Goal: Task Accomplishment & Management: Manage account settings

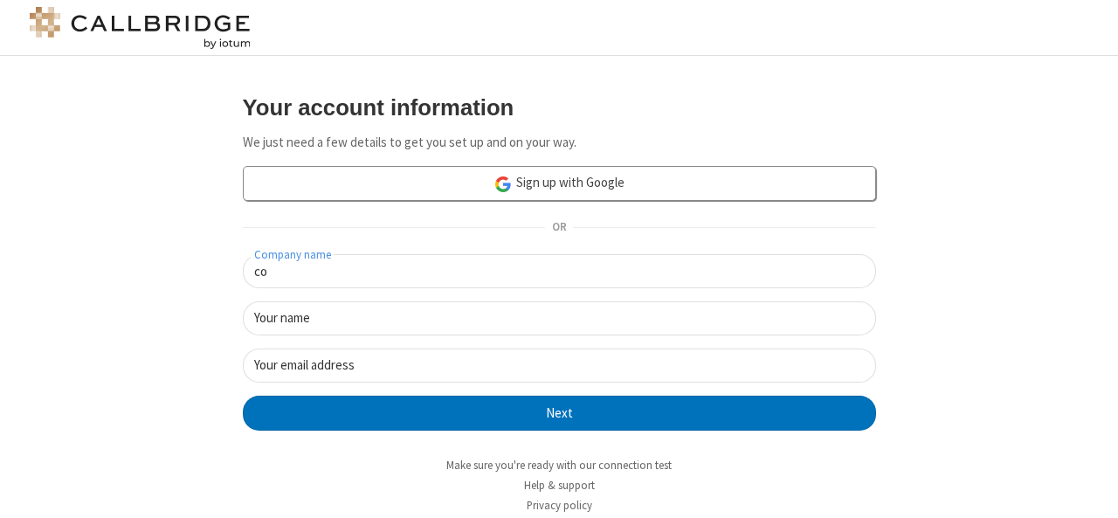
type input "c"
type input "logo"
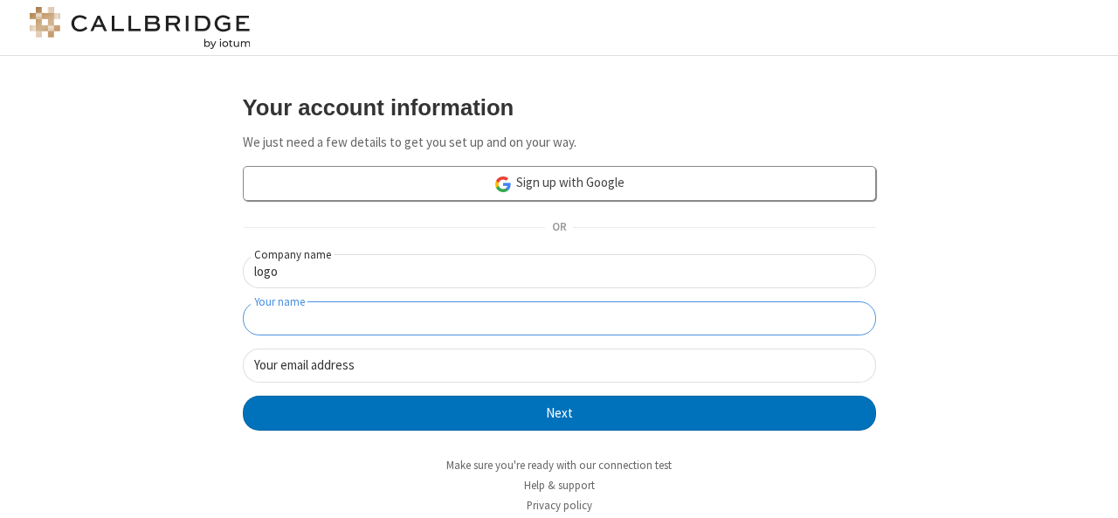
click at [468, 327] on input "Your name" at bounding box center [559, 318] width 633 height 34
type input "testlogo"
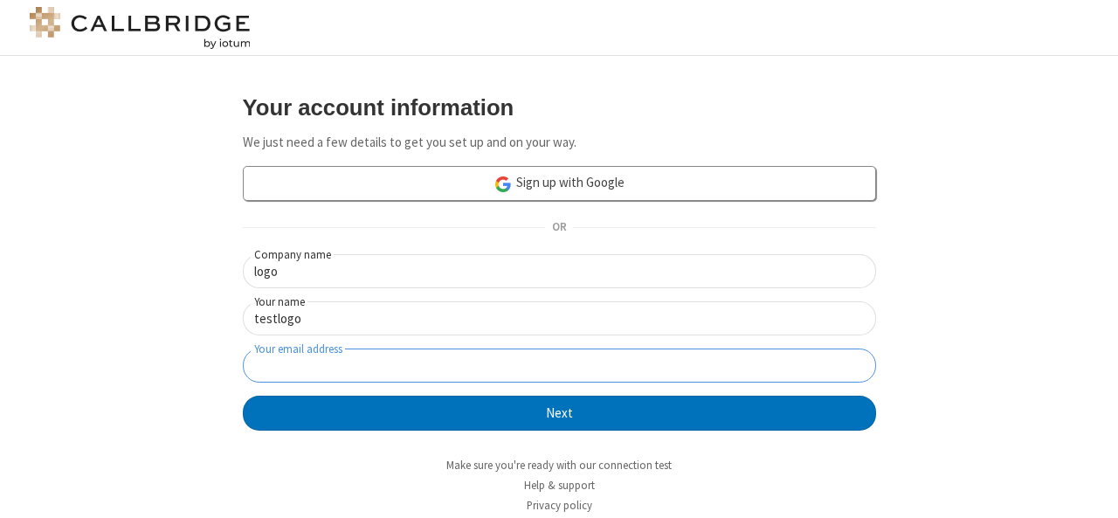
click at [444, 358] on input "Your email address" at bounding box center [559, 366] width 633 height 34
type input "[EMAIL_ADDRESS][PERSON_NAME][DOMAIN_NAME]"
click button "Next" at bounding box center [559, 413] width 633 height 35
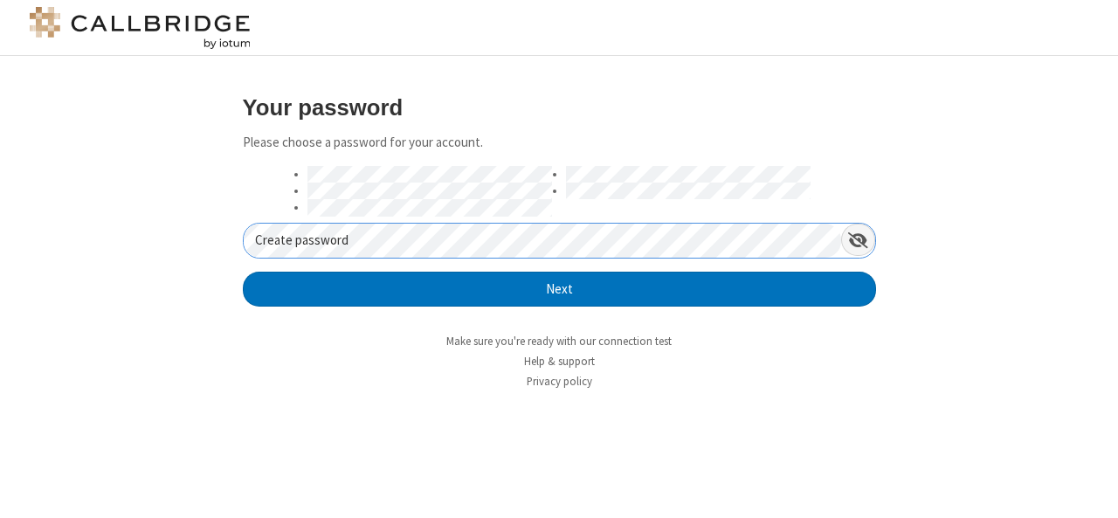
click at [860, 240] on span "Show password" at bounding box center [858, 239] width 20 height 17
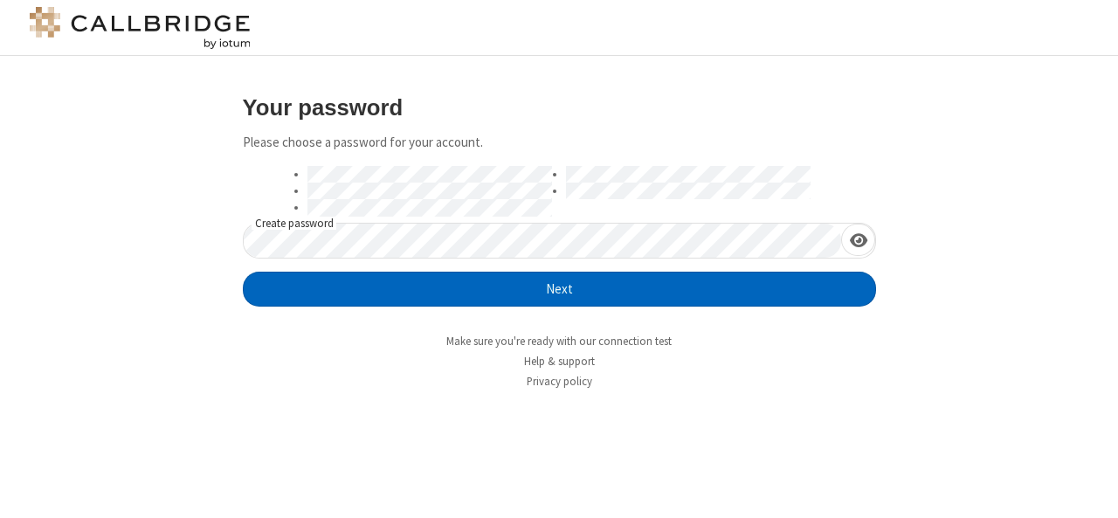
click at [814, 287] on button "Next" at bounding box center [559, 289] width 633 height 35
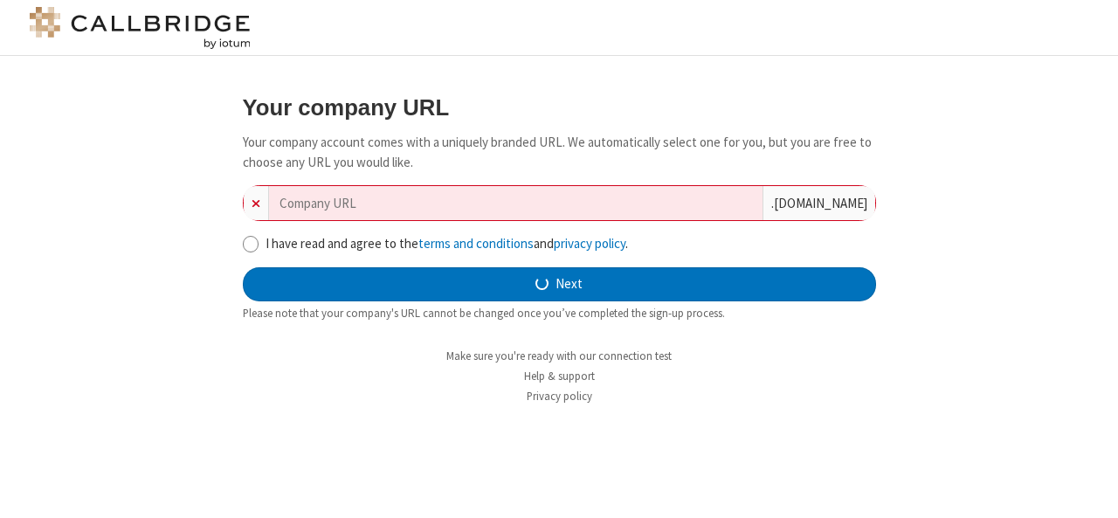
type input "logo"
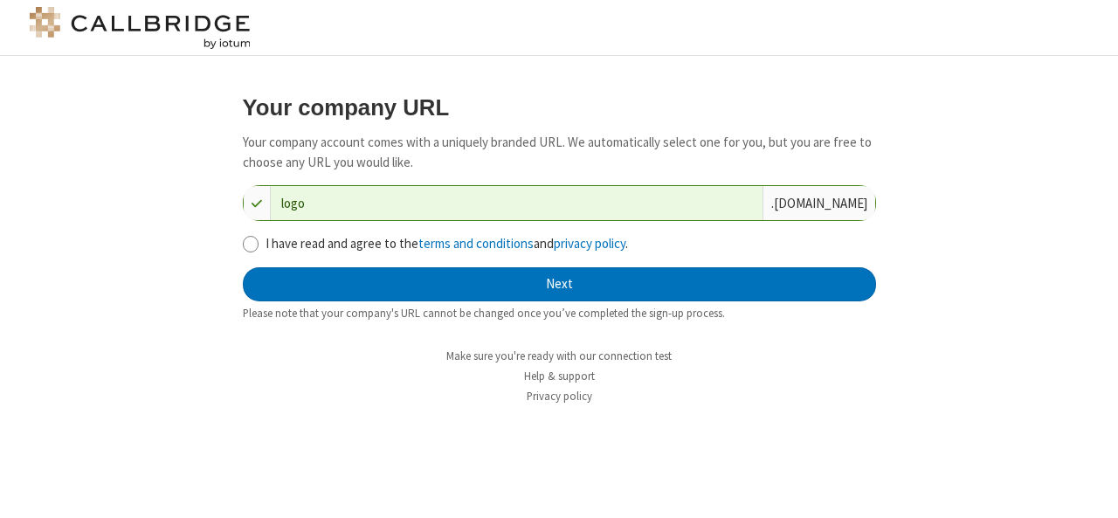
click at [295, 245] on label "I have read and agree to the terms and conditions and privacy policy ." at bounding box center [571, 244] width 611 height 20
click at [259, 245] on input "I have read and agree to the terms and conditions and privacy policy ." at bounding box center [251, 244] width 17 height 18
checkbox input "true"
click at [482, 267] on div at bounding box center [559, 267] width 633 height 0
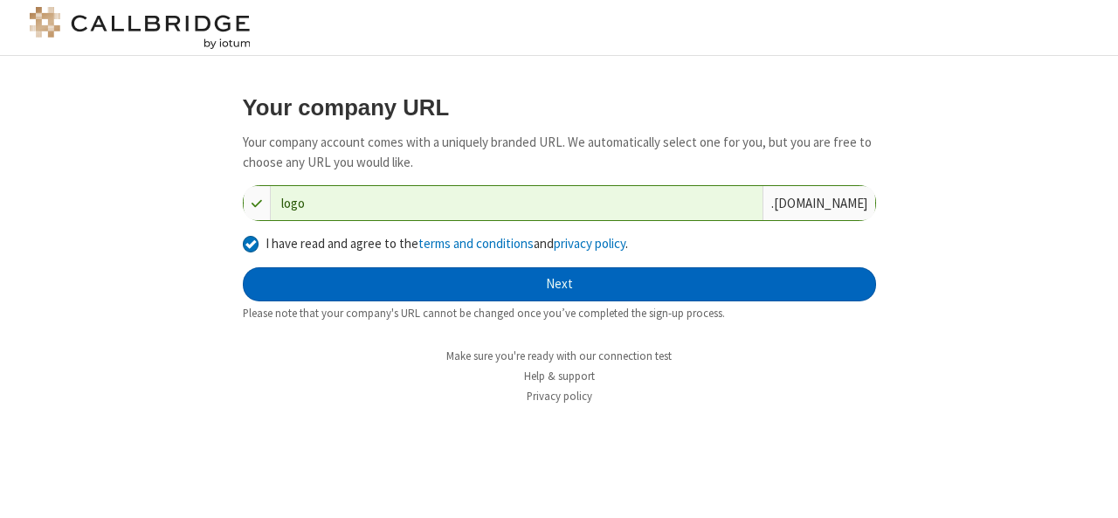
click at [540, 286] on button "Next" at bounding box center [559, 284] width 633 height 35
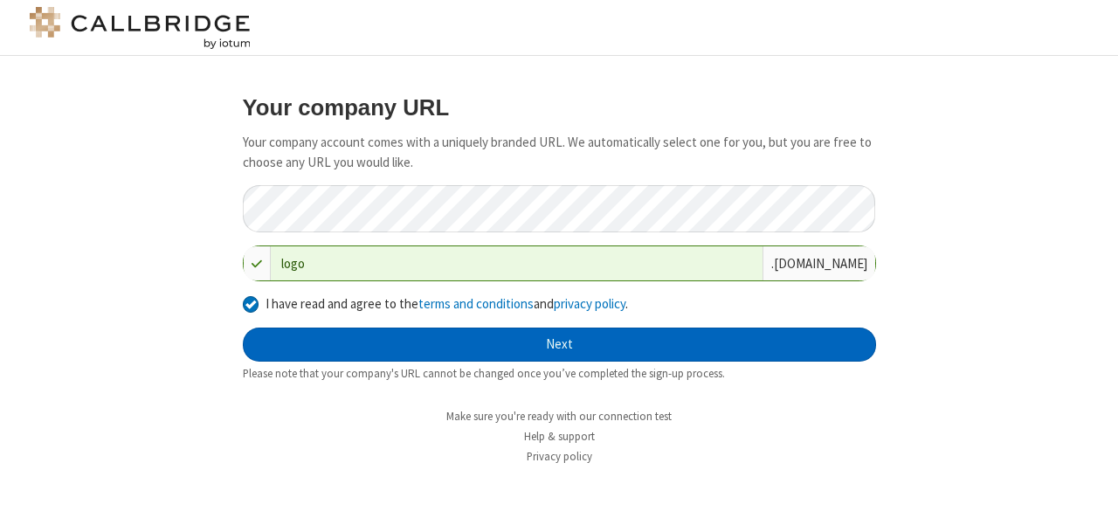
click at [459, 362] on button "Next" at bounding box center [559, 345] width 633 height 35
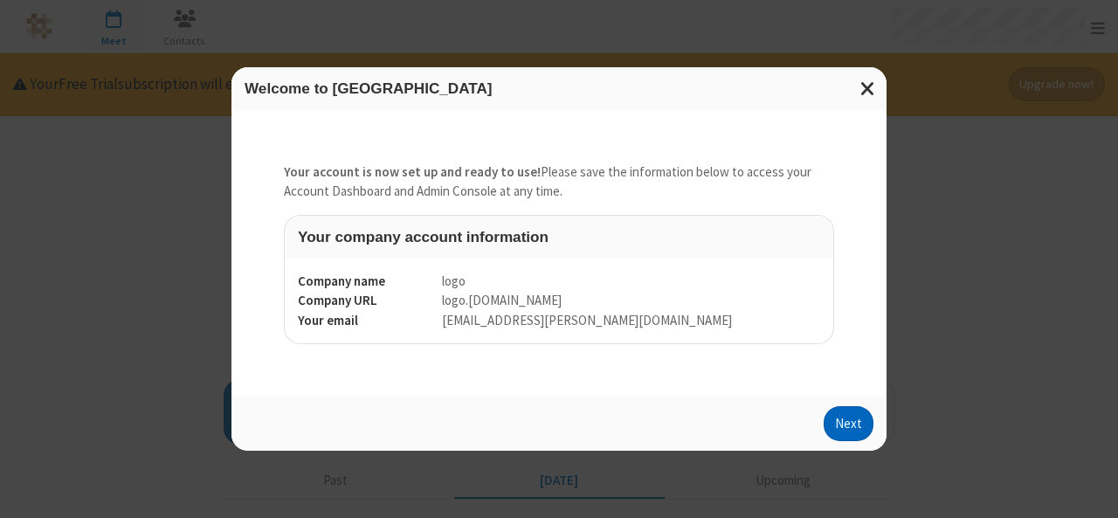
click at [835, 427] on button "Next" at bounding box center [849, 423] width 50 height 35
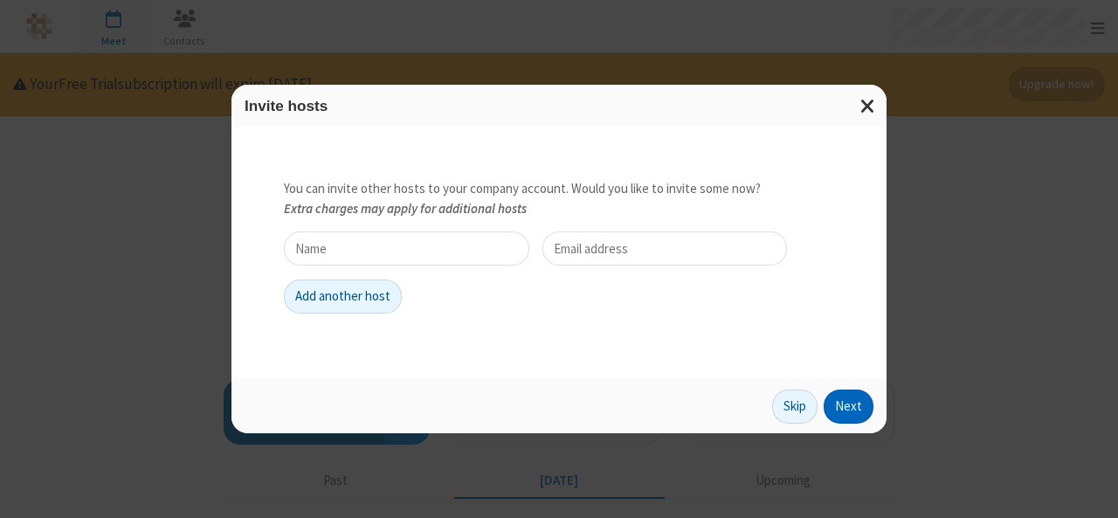
click at [844, 404] on button "Next" at bounding box center [849, 407] width 50 height 35
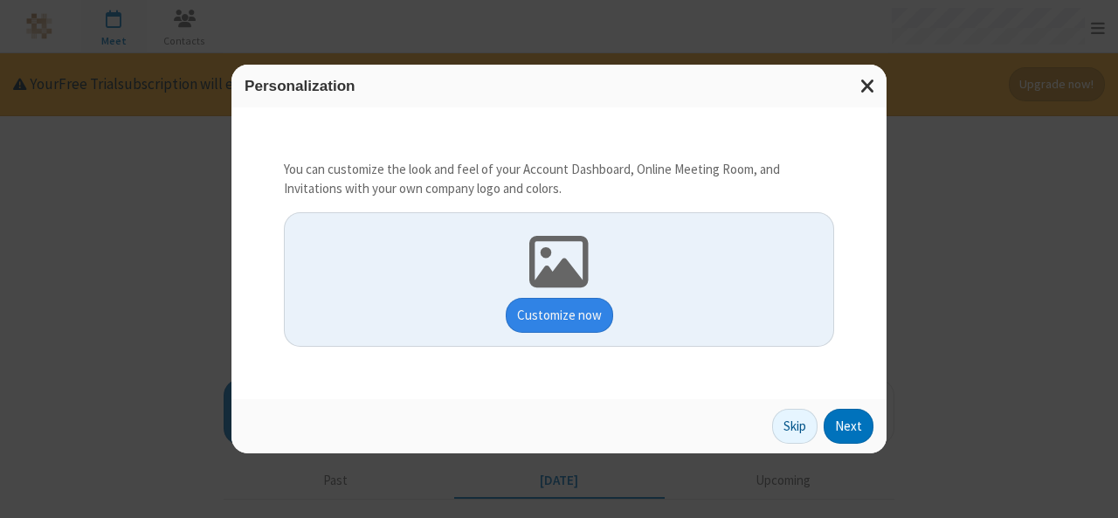
click at [552, 319] on button "Customize now" at bounding box center [559, 315] width 107 height 35
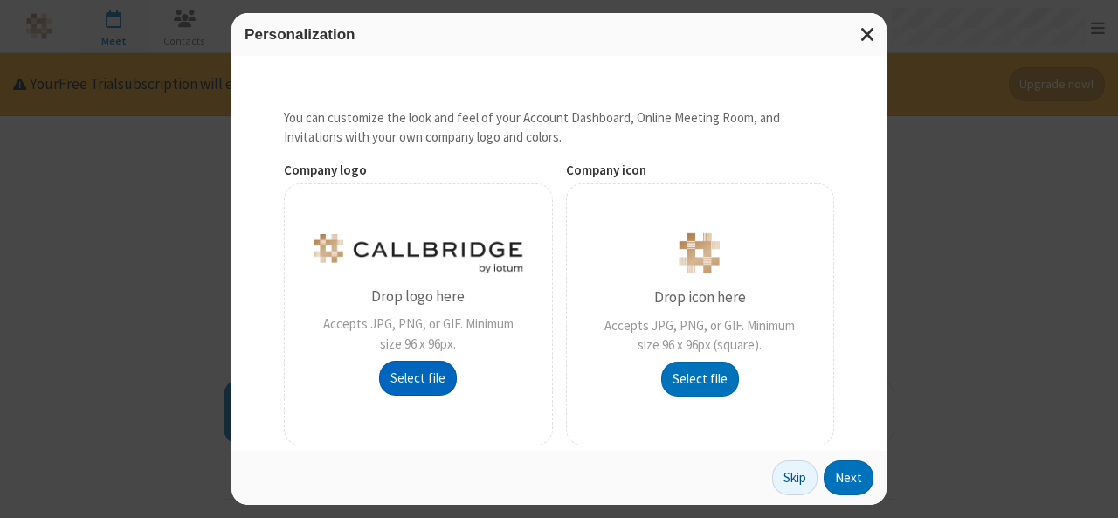
click at [403, 373] on button "Select file" at bounding box center [418, 378] width 78 height 35
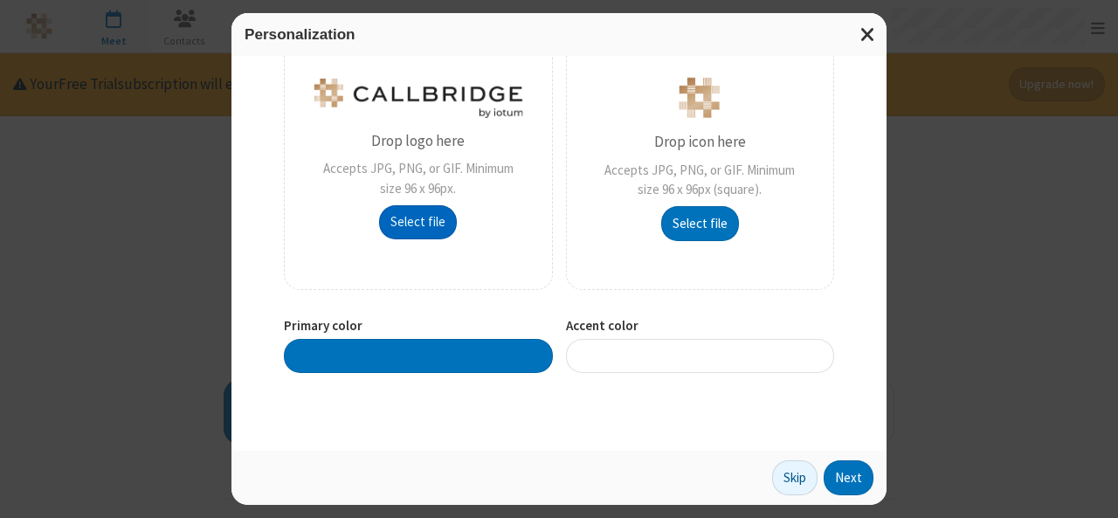
click at [621, 362] on div at bounding box center [700, 356] width 269 height 34
click at [391, 358] on div at bounding box center [418, 356] width 269 height 34
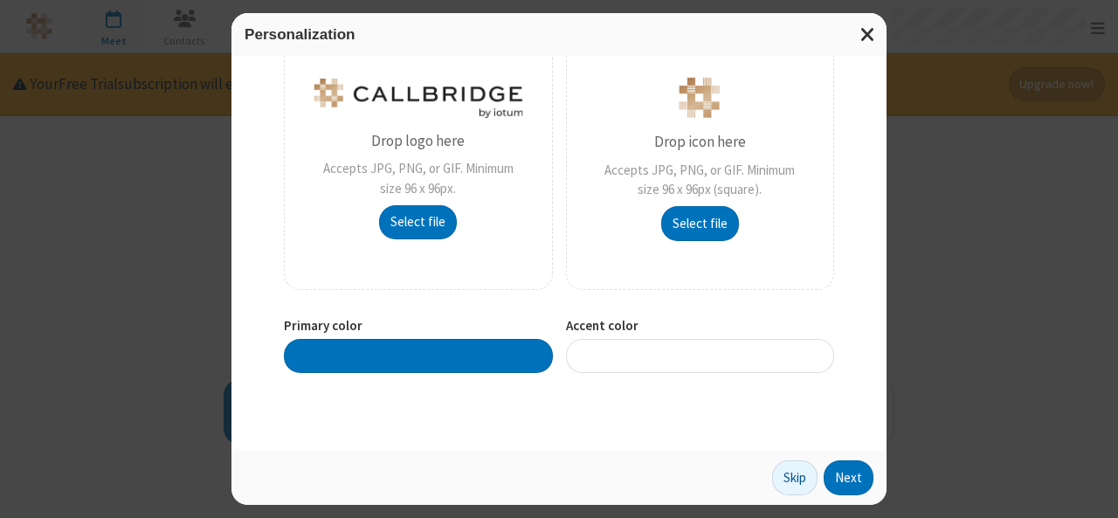
click at [119, 314] on div "Personalization You can customize the look and feel of your Account Dashboard, …" at bounding box center [559, 259] width 1118 height 518
click at [387, 355] on div at bounding box center [418, 356] width 269 height 34
click at [445, 430] on div "You can customize the look and feel of your Account Dashboard, Online Meeting R…" at bounding box center [558, 253] width 655 height 395
click at [406, 202] on div "Select file" at bounding box center [415, 218] width 85 height 41
type input "C:\fakepath\police-station.png"
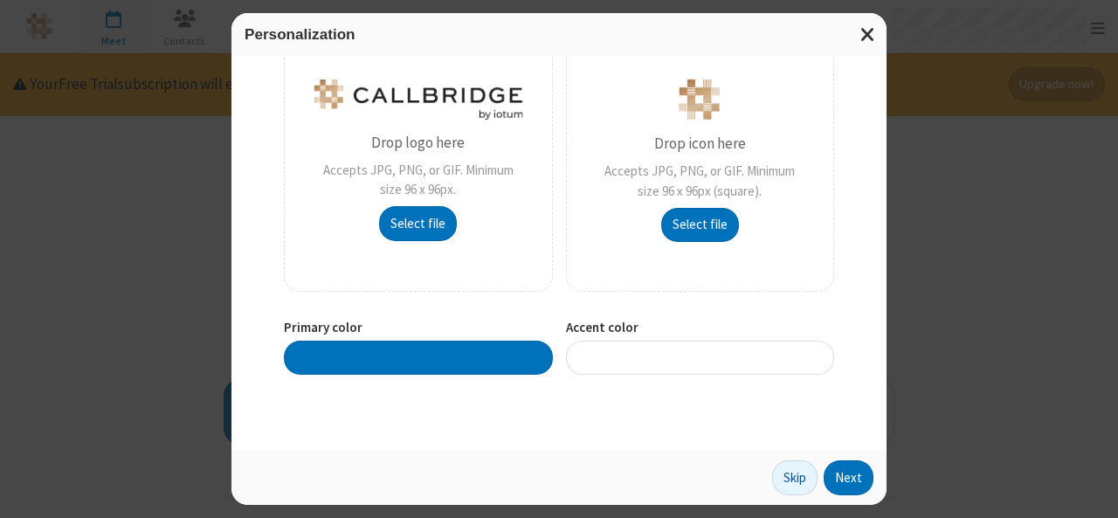
scroll to position [214, 0]
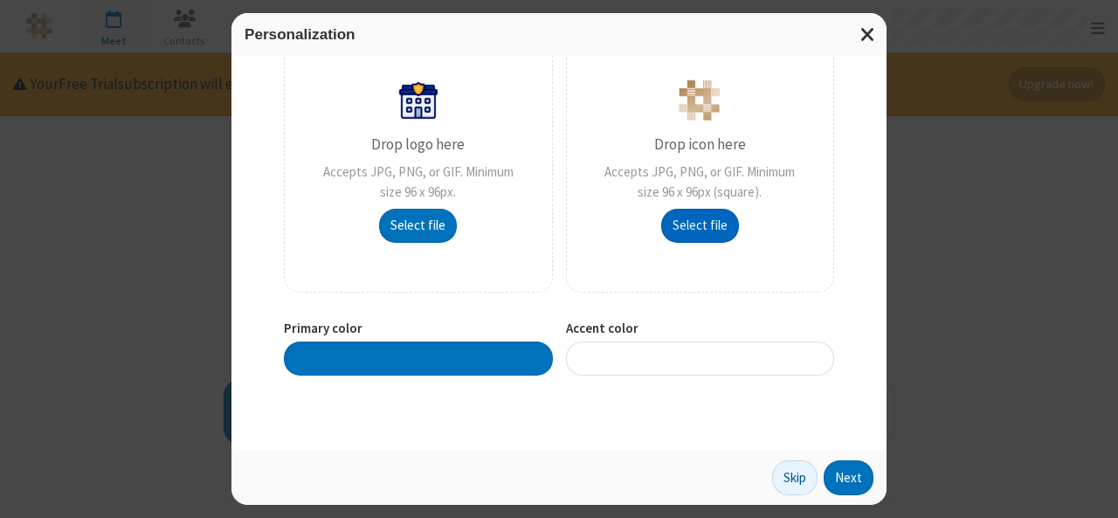
click at [457, 230] on button "Select file" at bounding box center [418, 226] width 78 height 35
type input "C:\fakepath\police-station.png"
click at [397, 356] on div at bounding box center [418, 359] width 269 height 34
click at [578, 363] on div at bounding box center [700, 359] width 269 height 34
drag, startPoint x: 486, startPoint y: 44, endPoint x: 846, endPoint y: 17, distance: 360.8
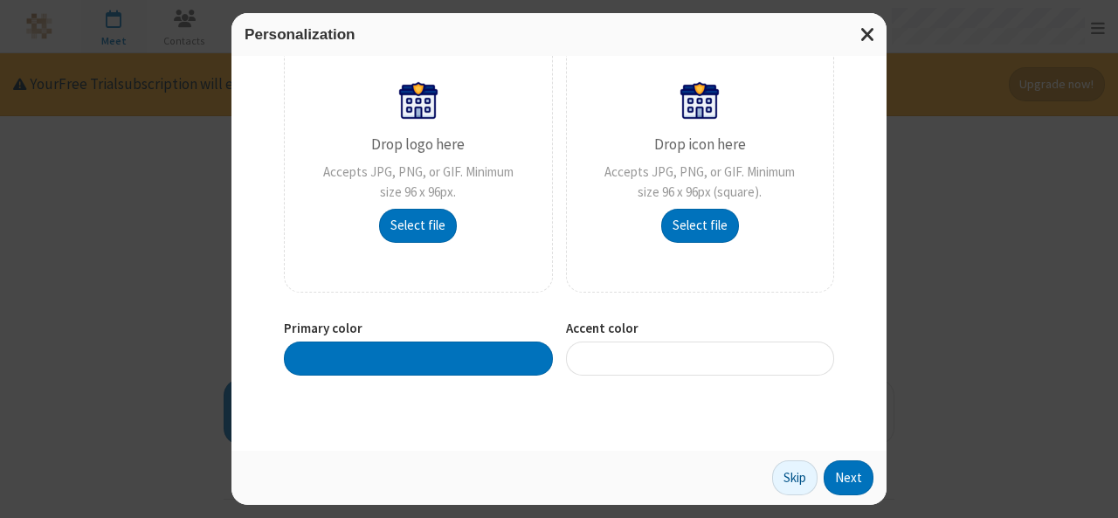
click at [846, 17] on div "Personalization" at bounding box center [558, 34] width 655 height 43
click at [835, 475] on button "Next" at bounding box center [849, 477] width 50 height 35
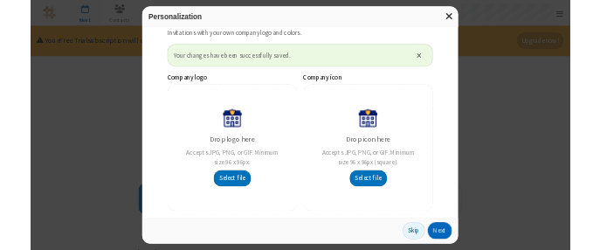
scroll to position [215, 0]
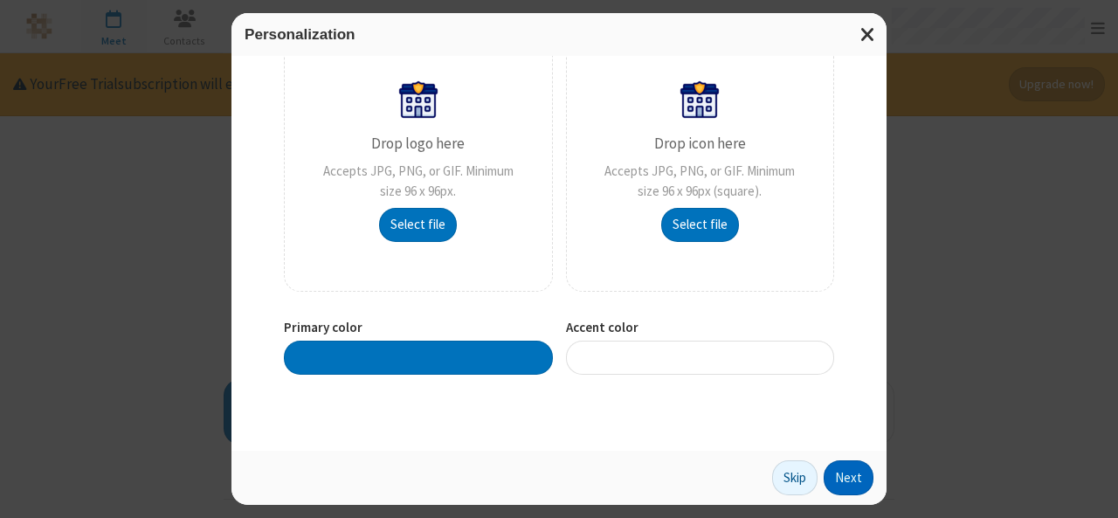
click at [854, 476] on button "Next" at bounding box center [849, 477] width 50 height 35
click at [738, 341] on div at bounding box center [700, 358] width 269 height 34
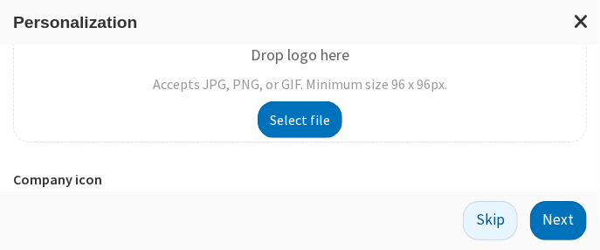
click at [568, 237] on button "Next" at bounding box center [558, 220] width 57 height 39
click at [561, 226] on button "Next" at bounding box center [558, 220] width 57 height 39
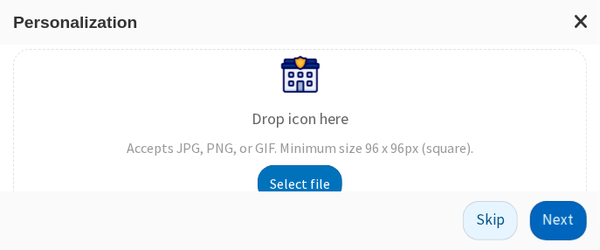
scroll to position [586, 0]
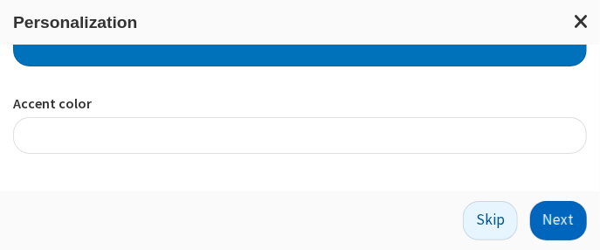
click at [560, 229] on button "Next" at bounding box center [558, 220] width 57 height 39
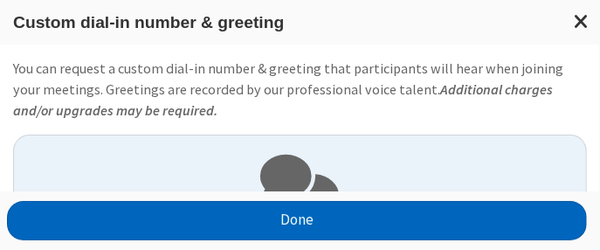
click at [404, 212] on button "Done" at bounding box center [297, 220] width 581 height 39
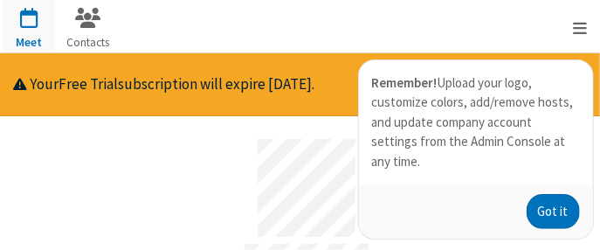
click at [544, 194] on button "Got it" at bounding box center [553, 211] width 53 height 35
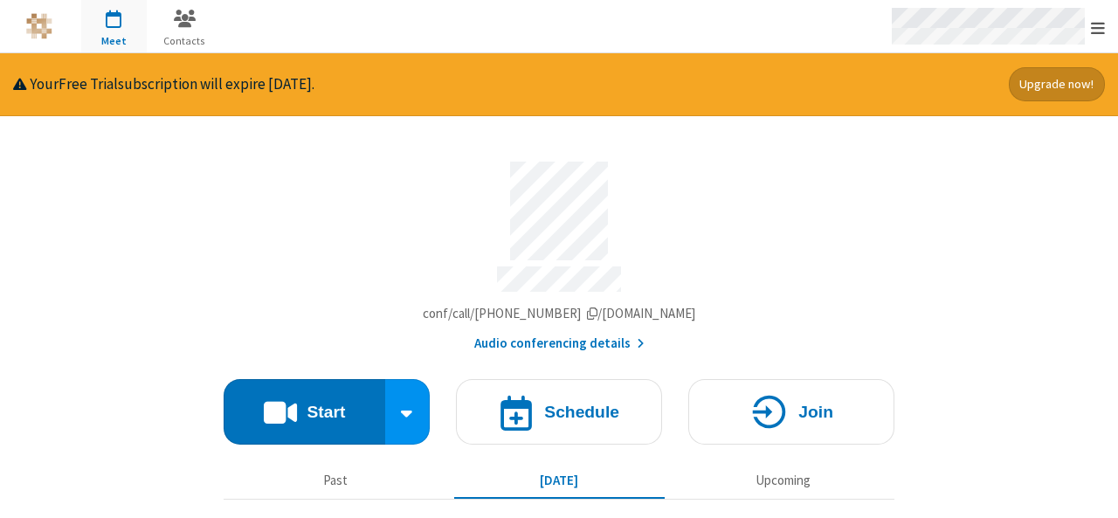
click at [1095, 21] on span "Open menu" at bounding box center [1098, 27] width 14 height 17
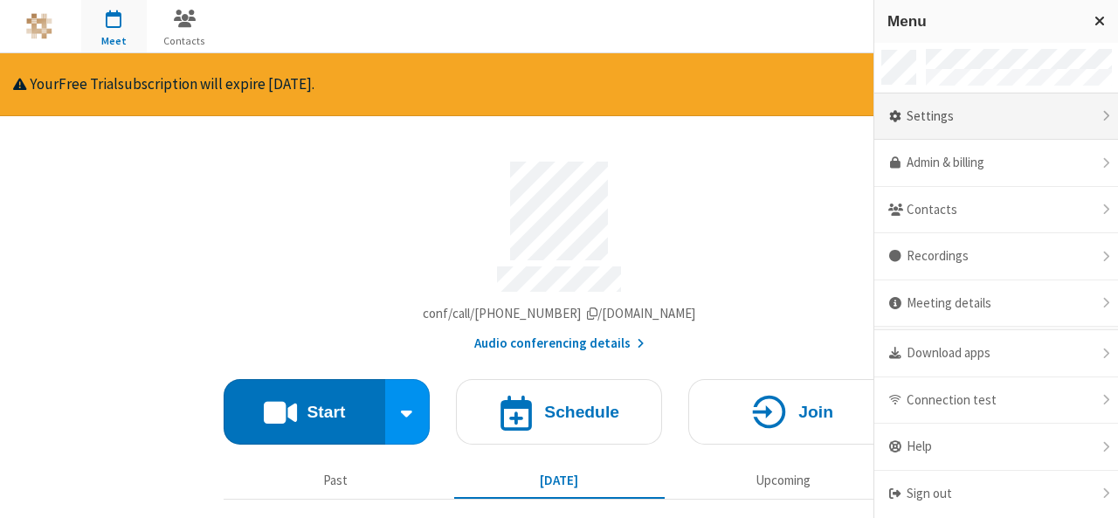
click at [982, 109] on div "Settings" at bounding box center [996, 116] width 244 height 47
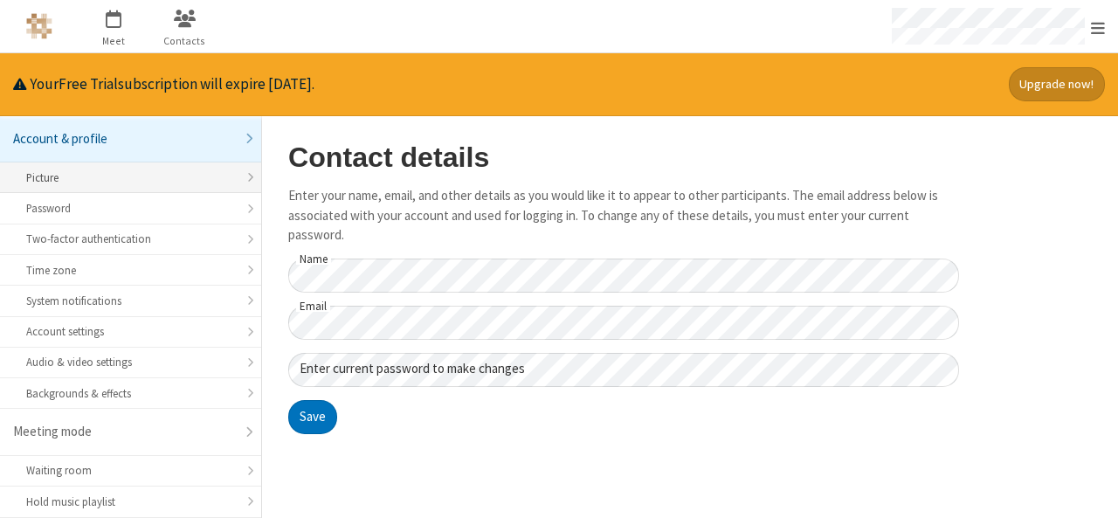
click at [108, 186] on li "Picture" at bounding box center [130, 177] width 261 height 31
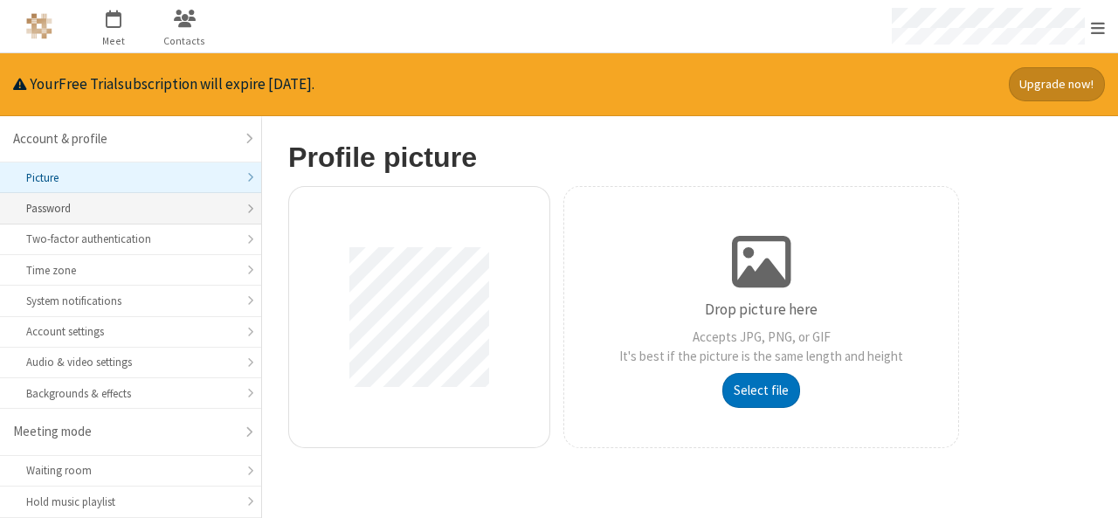
click at [84, 205] on div "Password" at bounding box center [130, 208] width 209 height 17
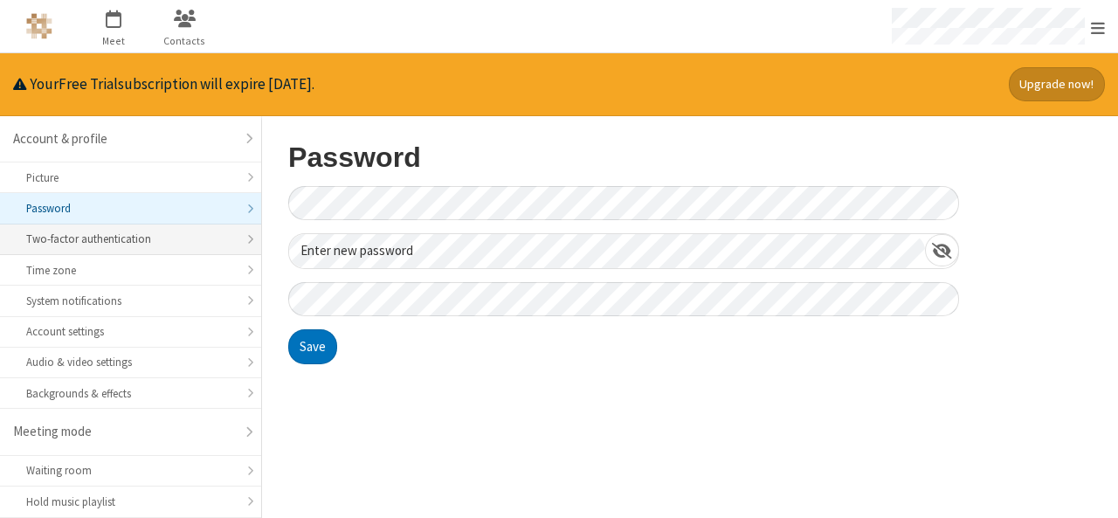
click at [84, 231] on div "Two-factor authentication" at bounding box center [130, 239] width 209 height 17
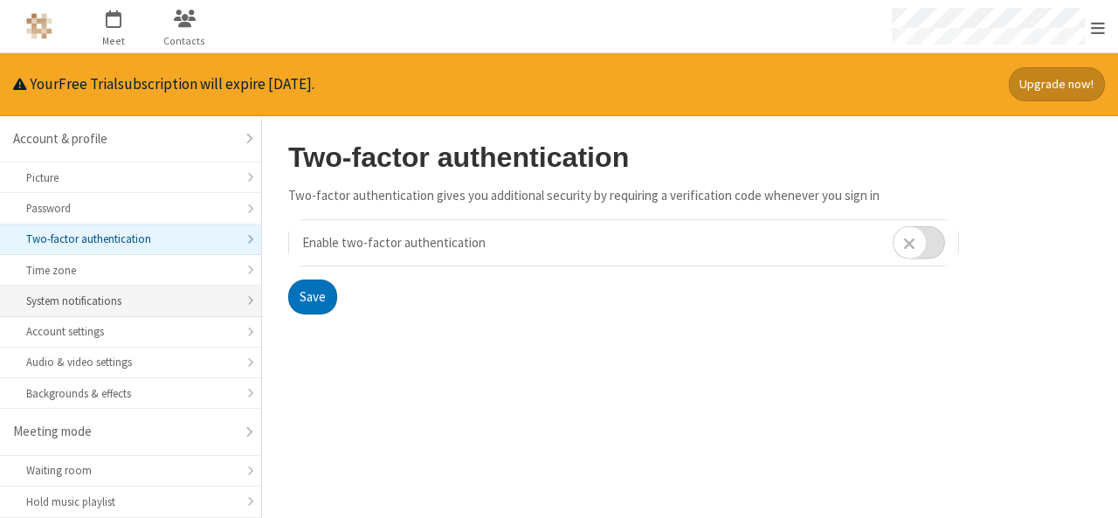
click at [105, 296] on div "System notifications" at bounding box center [130, 301] width 209 height 17
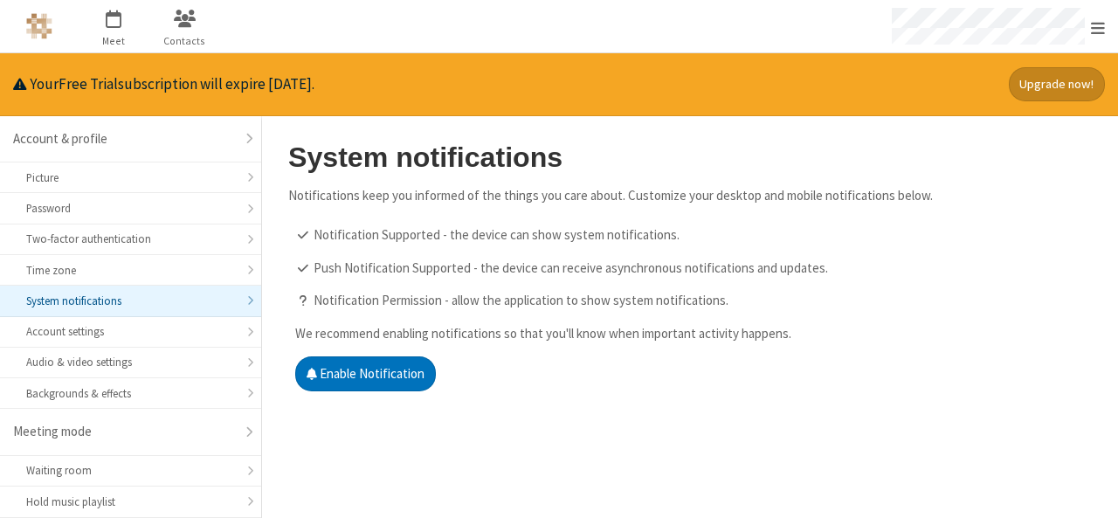
click at [35, 17] on img "Logo" at bounding box center [39, 26] width 26 height 26
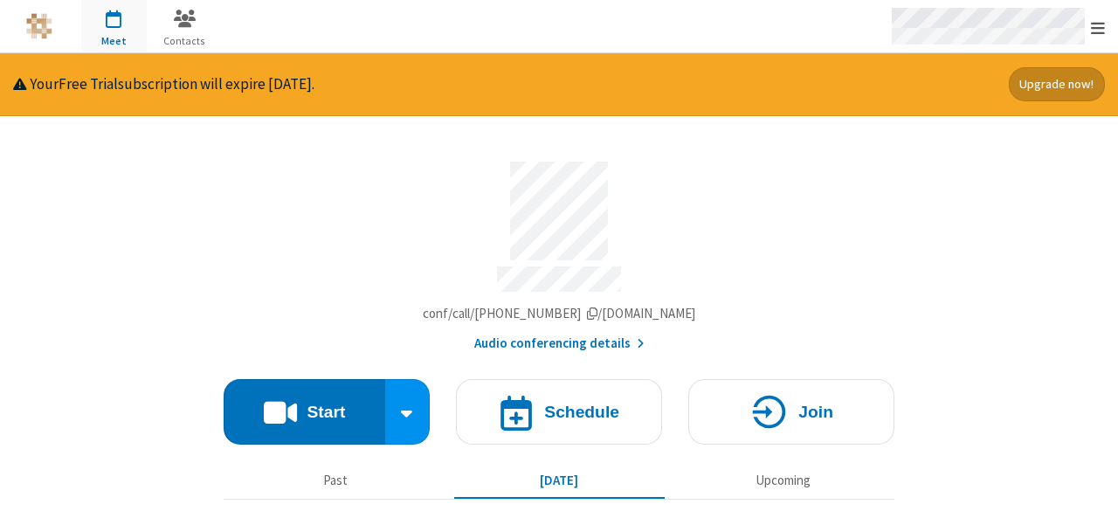
click at [1103, 34] on span "Open menu" at bounding box center [1098, 27] width 14 height 17
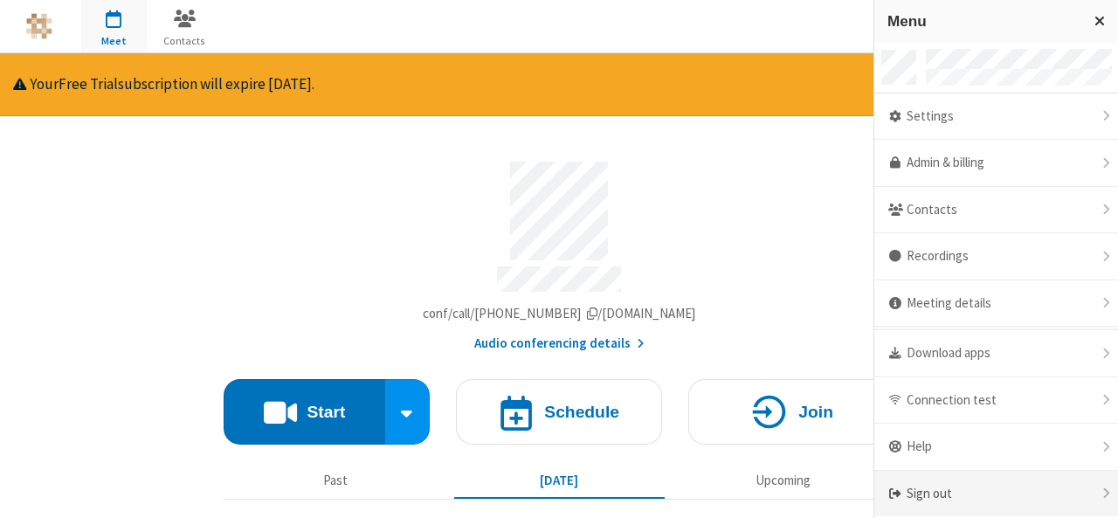
click at [1039, 472] on div "Sign out" at bounding box center [996, 494] width 244 height 46
